Goal: Task Accomplishment & Management: Complete application form

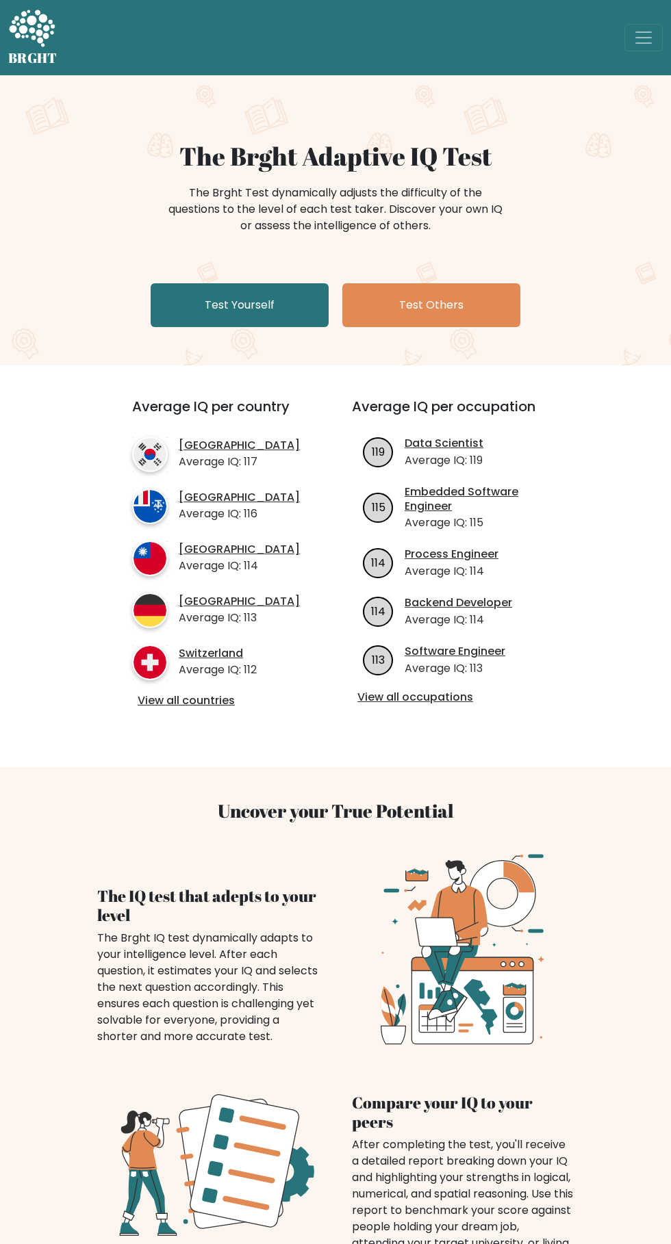
click at [274, 305] on link "Test Yourself" at bounding box center [240, 305] width 178 height 44
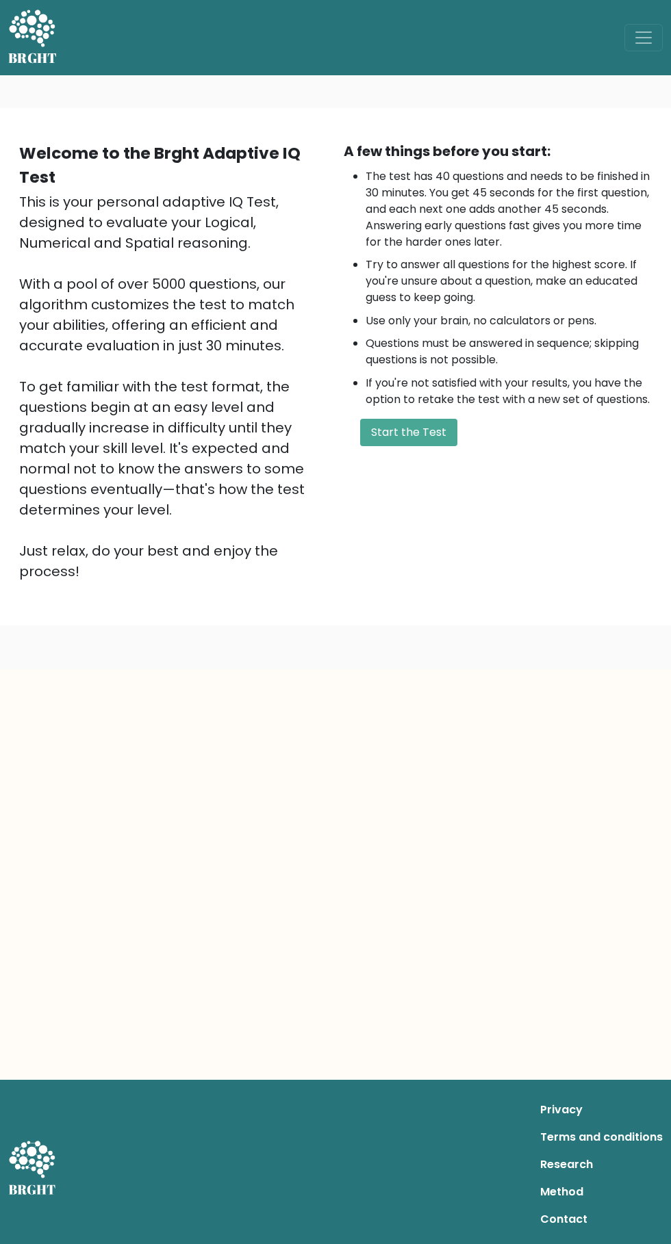
click at [418, 426] on button "Start the Test" at bounding box center [408, 432] width 97 height 27
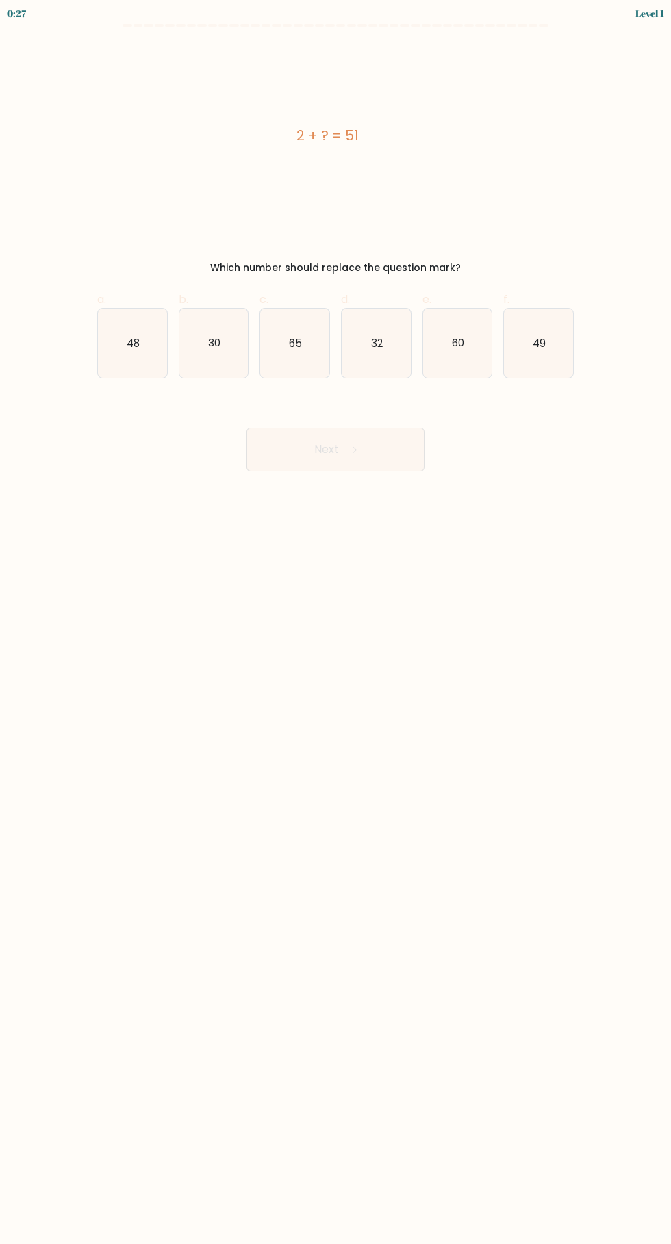
click at [553, 339] on icon "49" at bounding box center [538, 343] width 69 height 69
click at [336, 622] on input "f. 49" at bounding box center [335, 626] width 1 height 9
radio input "true"
click at [351, 450] on icon at bounding box center [347, 450] width 16 height 6
click at [342, 447] on button "Next" at bounding box center [335, 450] width 178 height 44
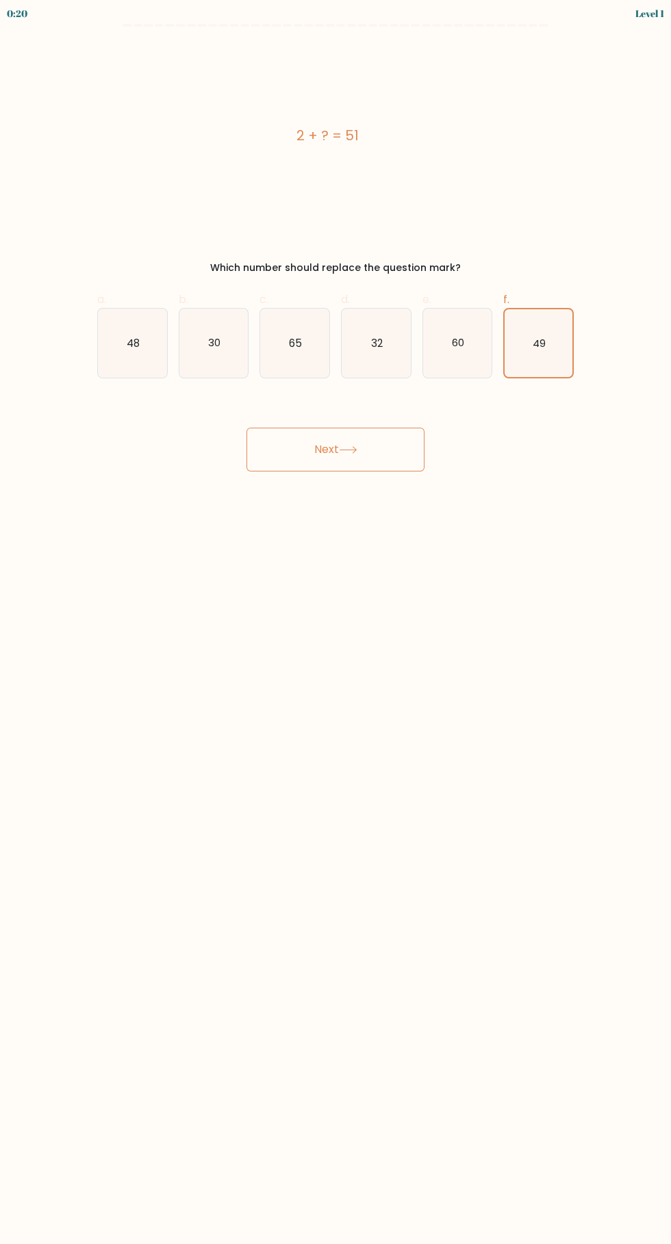
click at [549, 343] on icon "49" at bounding box center [538, 343] width 68 height 68
click at [336, 622] on input "f. 49" at bounding box center [335, 626] width 1 height 9
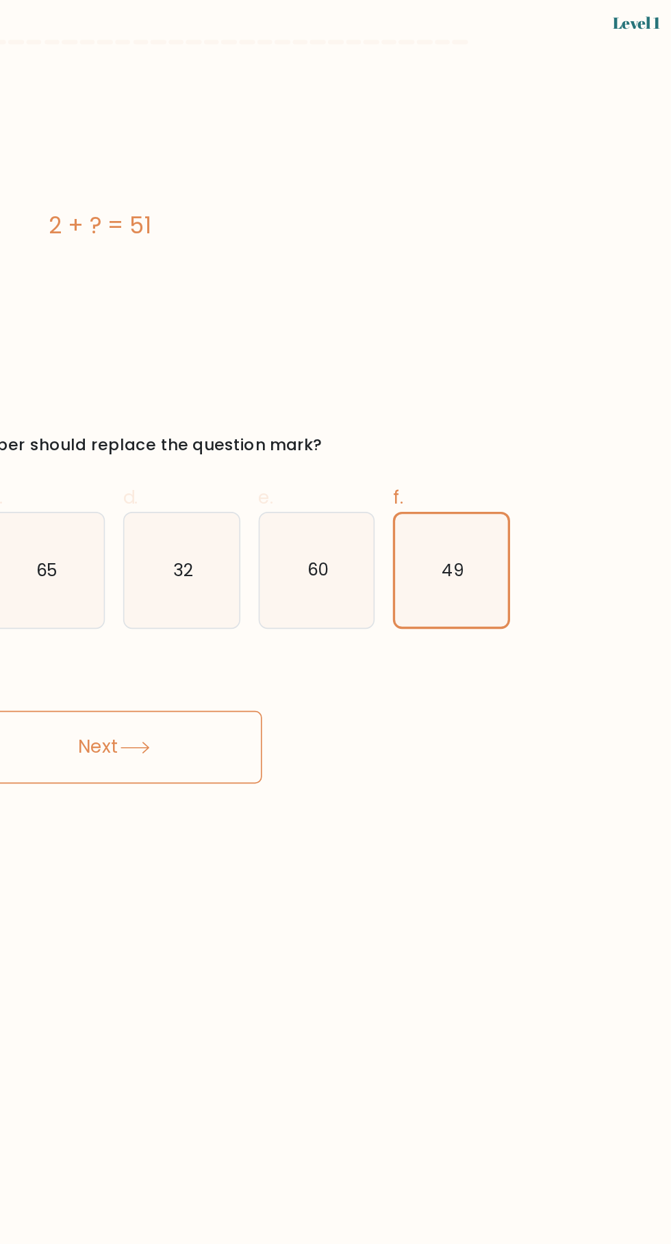
scroll to position [16, 0]
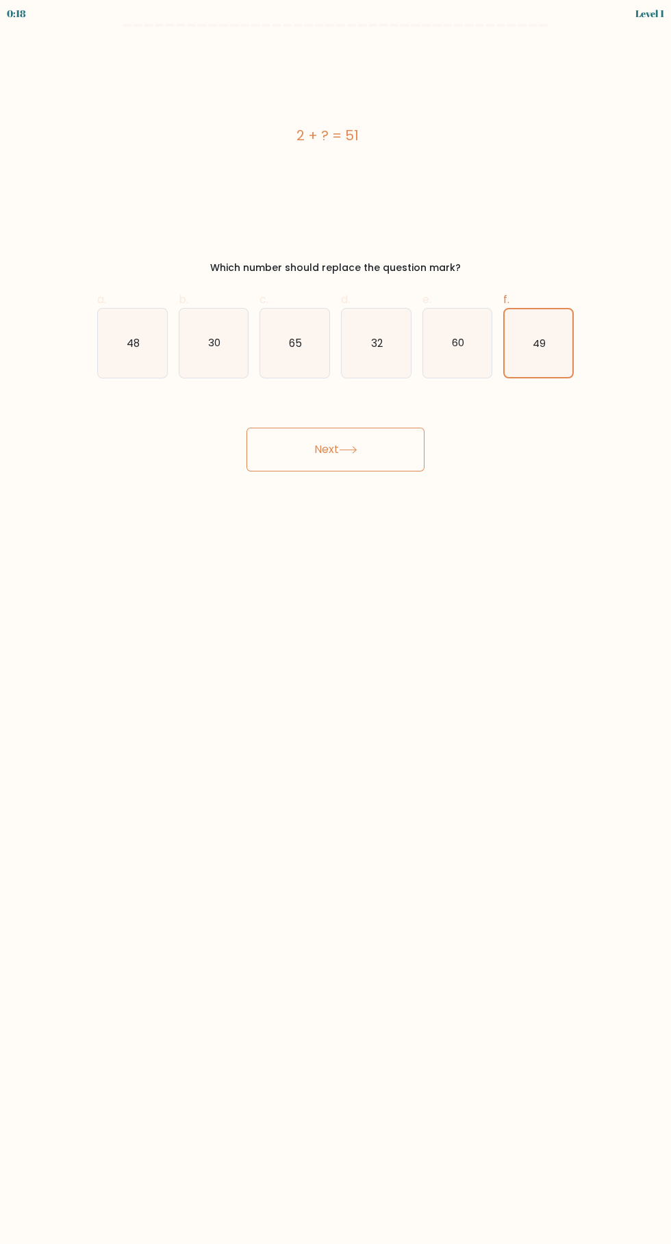
click at [318, 441] on button "Next" at bounding box center [335, 450] width 178 height 44
click at [381, 428] on button "Next" at bounding box center [335, 450] width 178 height 44
click at [351, 447] on icon at bounding box center [347, 450] width 16 height 6
click at [326, 428] on button "Next" at bounding box center [335, 450] width 178 height 44
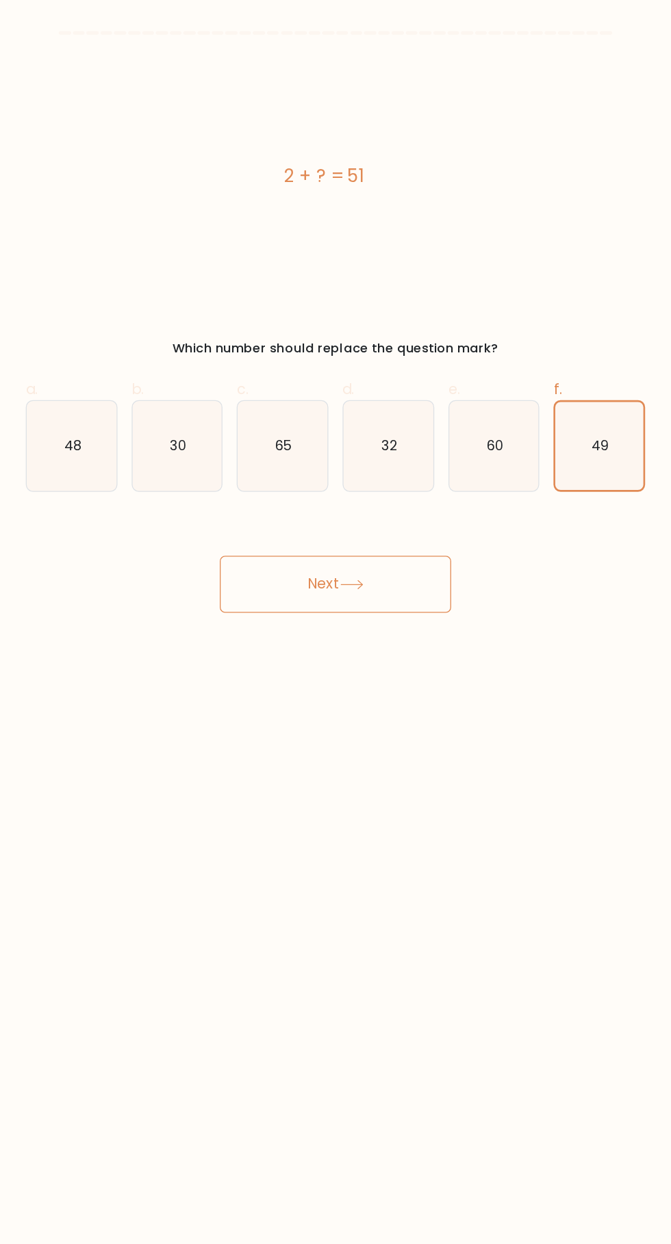
scroll to position [0, 0]
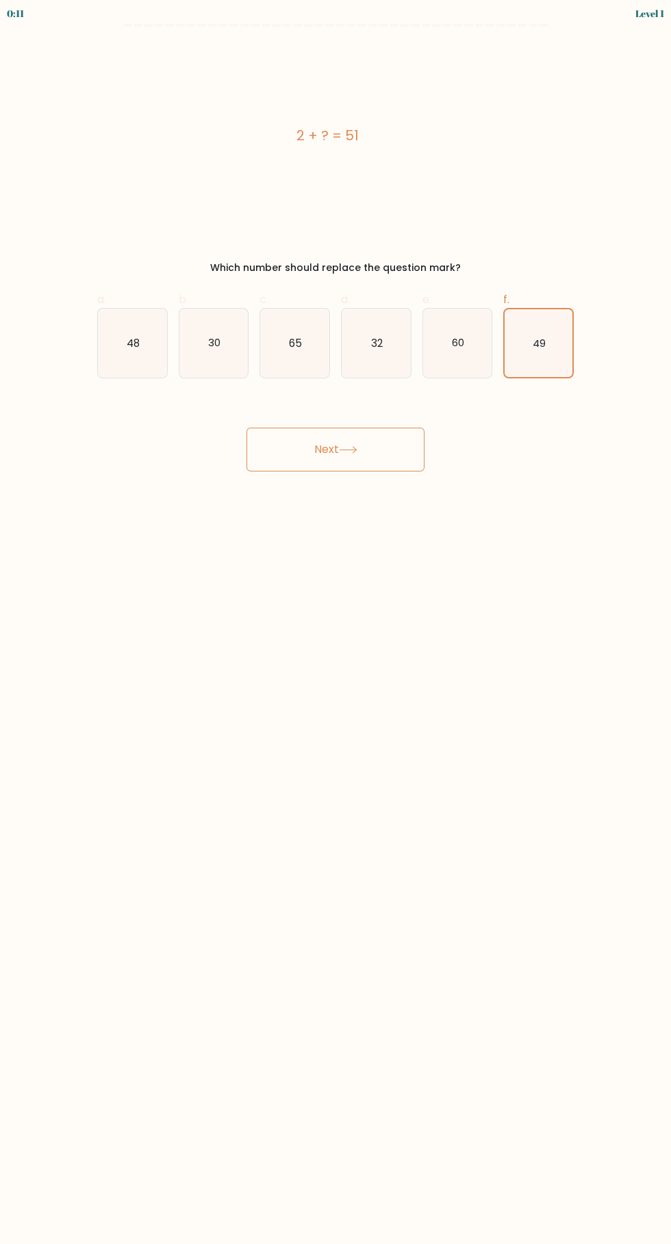
click at [313, 437] on button "Next" at bounding box center [335, 450] width 178 height 44
click at [351, 450] on icon at bounding box center [347, 450] width 16 height 6
click at [318, 447] on button "Next" at bounding box center [335, 450] width 178 height 44
click at [381, 449] on button "Next" at bounding box center [335, 450] width 178 height 44
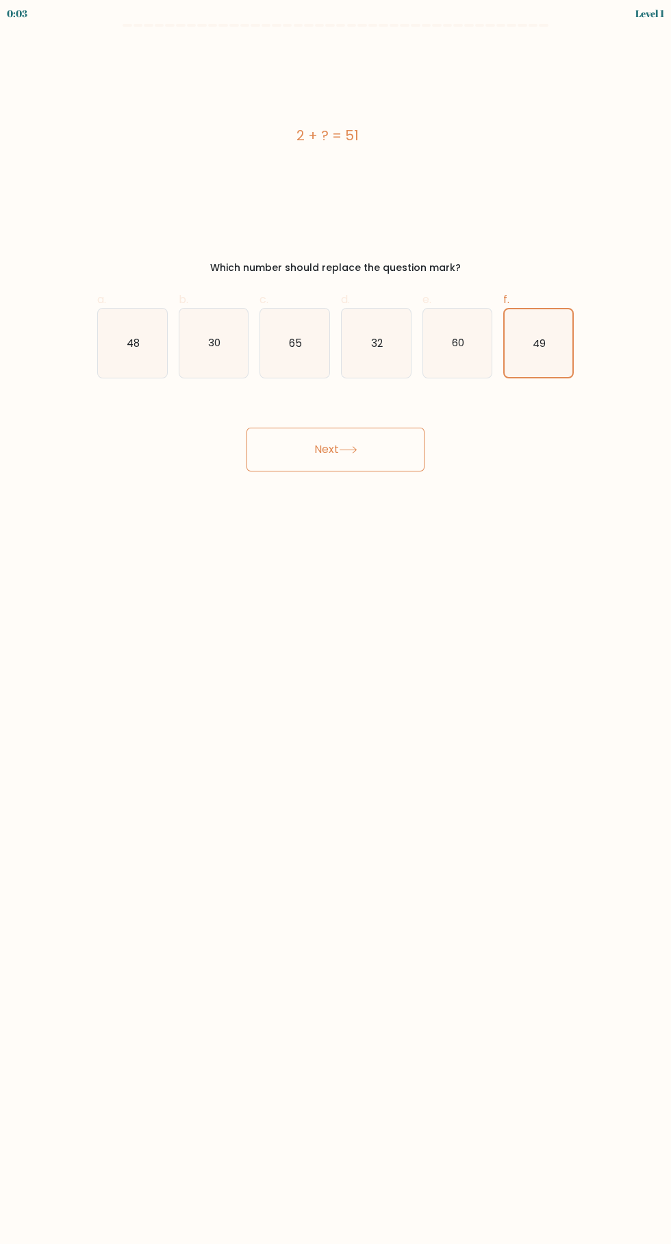
click at [407, 445] on button "Next" at bounding box center [335, 450] width 178 height 44
click at [324, 450] on button "Next" at bounding box center [335, 450] width 178 height 44
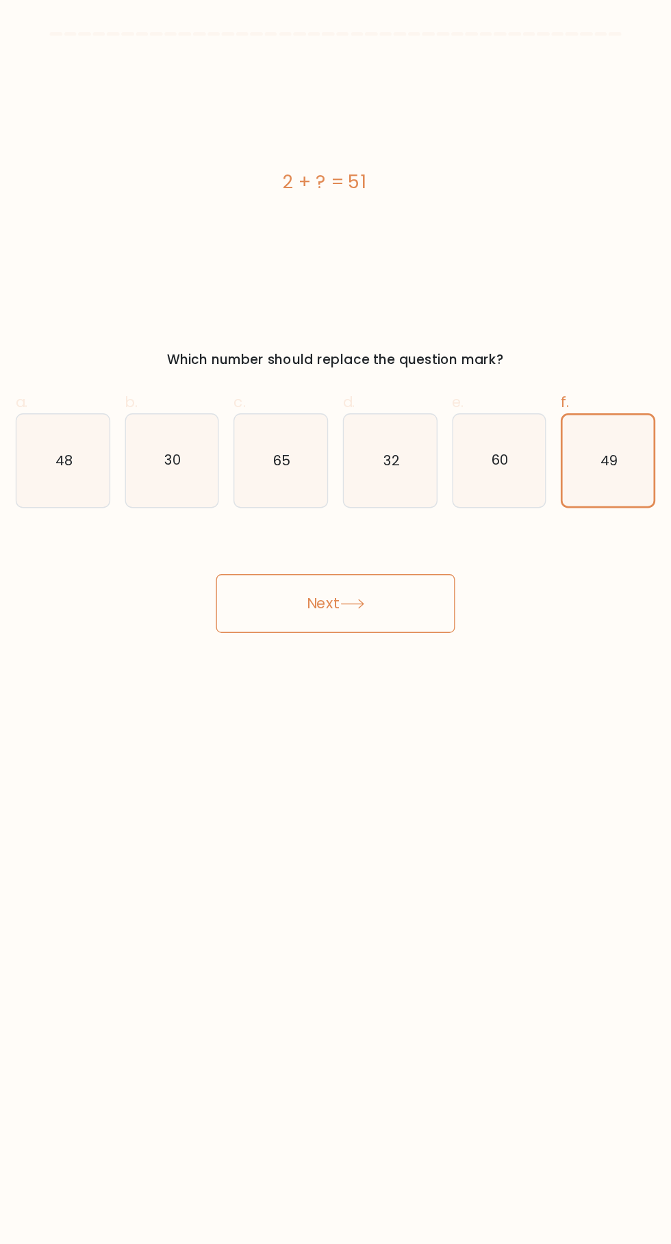
click at [354, 336] on icon "32" at bounding box center [376, 343] width 69 height 69
click at [336, 622] on input "d. 32" at bounding box center [335, 626] width 1 height 9
radio input "true"
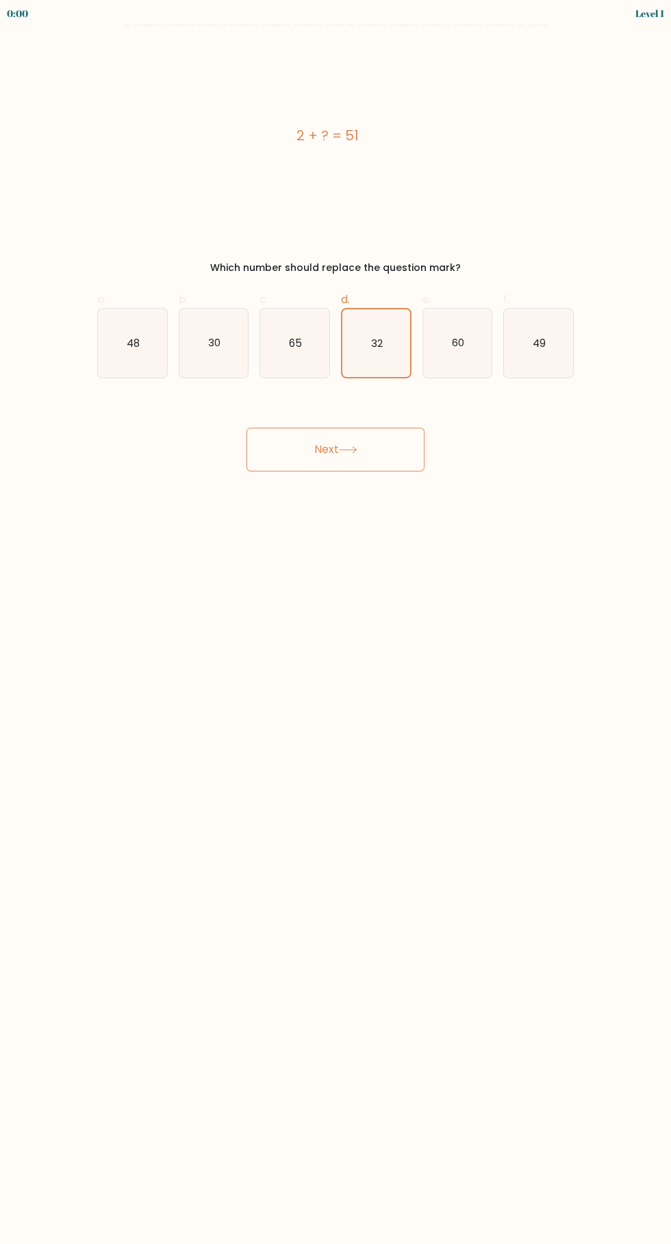
click at [545, 343] on text "49" at bounding box center [538, 342] width 13 height 14
click at [336, 622] on input "f. 49" at bounding box center [335, 626] width 1 height 9
radio input "true"
